Goal: Information Seeking & Learning: Check status

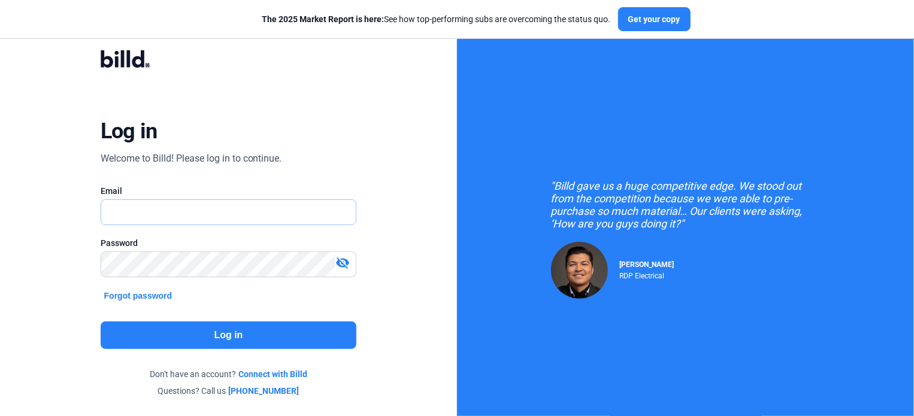
click at [190, 210] on input "text" at bounding box center [228, 212] width 255 height 25
type input "[EMAIL_ADDRESS][DOMAIN_NAME]"
click at [343, 258] on mat-icon "visibility_off" at bounding box center [342, 263] width 14 height 14
click at [91, 268] on div "Log in Welcome to Billd! Please log in to continue. Email [EMAIL_ADDRESS][DOMAI…" at bounding box center [228, 223] width 329 height 383
click at [216, 335] on button "Log in" at bounding box center [229, 336] width 256 height 28
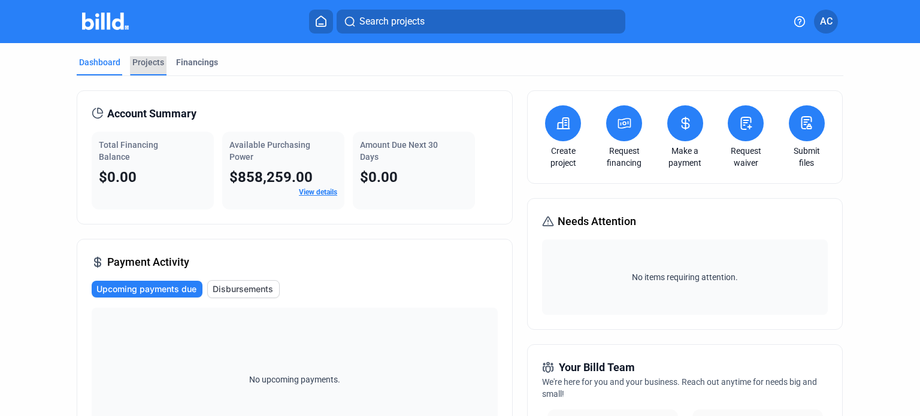
click at [144, 62] on div "Projects" at bounding box center [148, 62] width 32 height 12
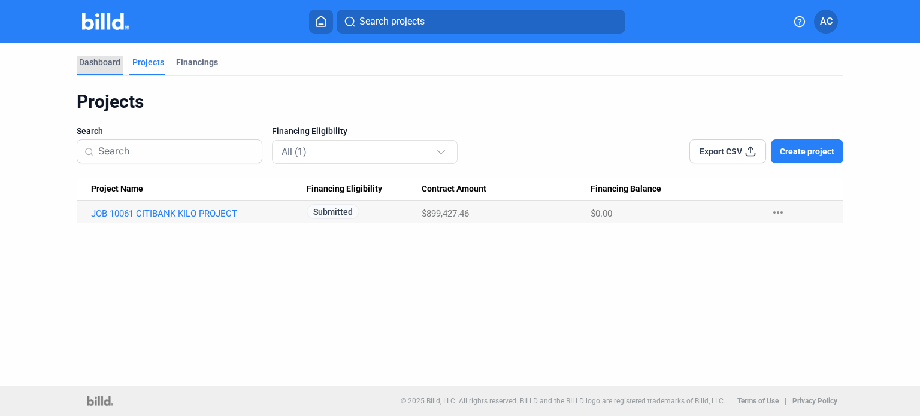
click at [94, 63] on div "Dashboard" at bounding box center [99, 62] width 41 height 12
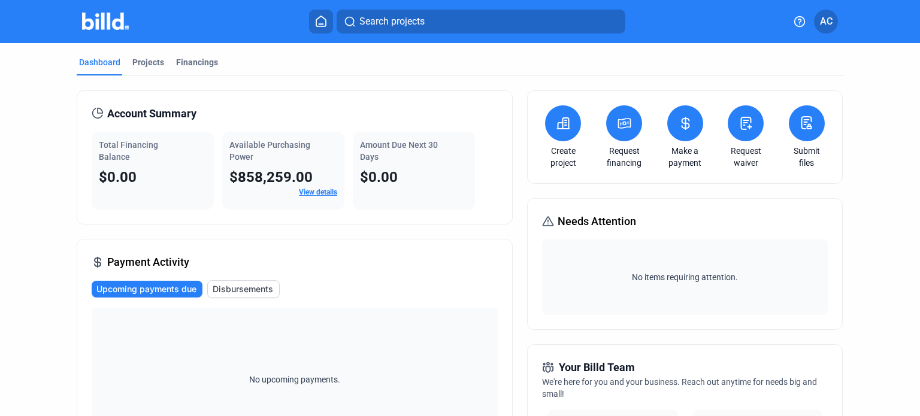
click at [311, 190] on link "View details" at bounding box center [318, 192] width 38 height 8
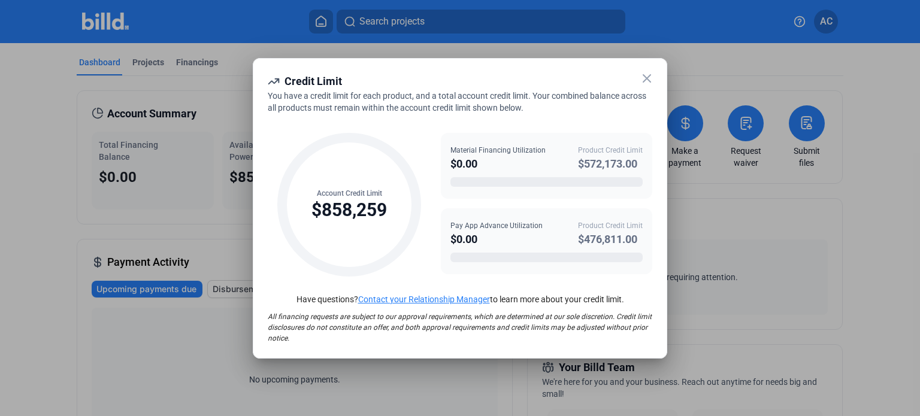
click at [646, 76] on icon at bounding box center [647, 78] width 14 height 14
